Goal: Find specific page/section: Find specific page/section

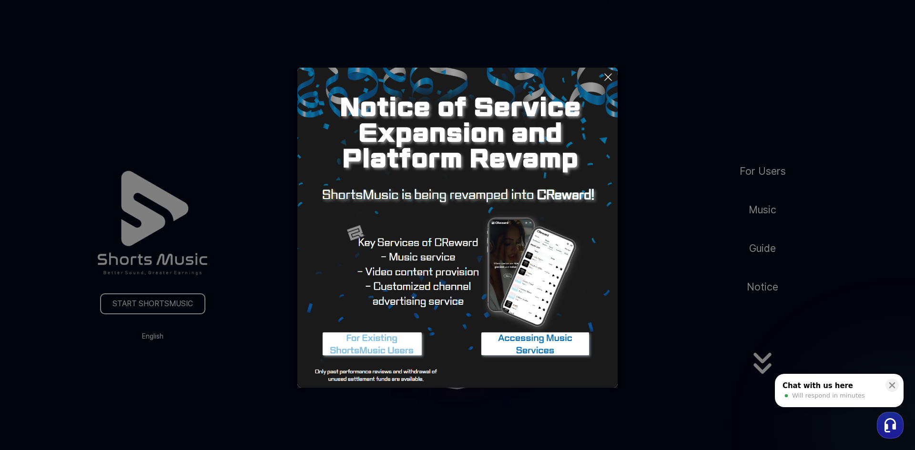
click at [606, 77] on icon at bounding box center [607, 76] width 11 height 11
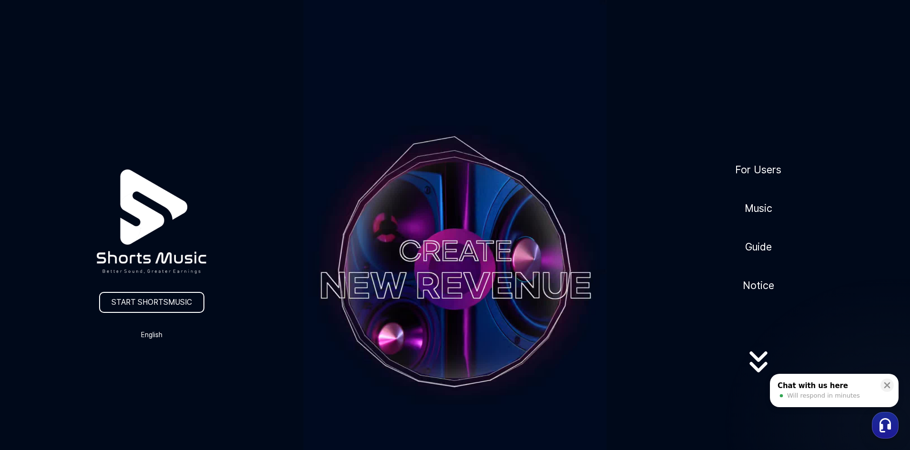
click at [525, 258] on video at bounding box center [454, 269] width 303 height 539
click at [757, 172] on link "For Users" at bounding box center [758, 169] width 54 height 23
